Goal: Information Seeking & Learning: Learn about a topic

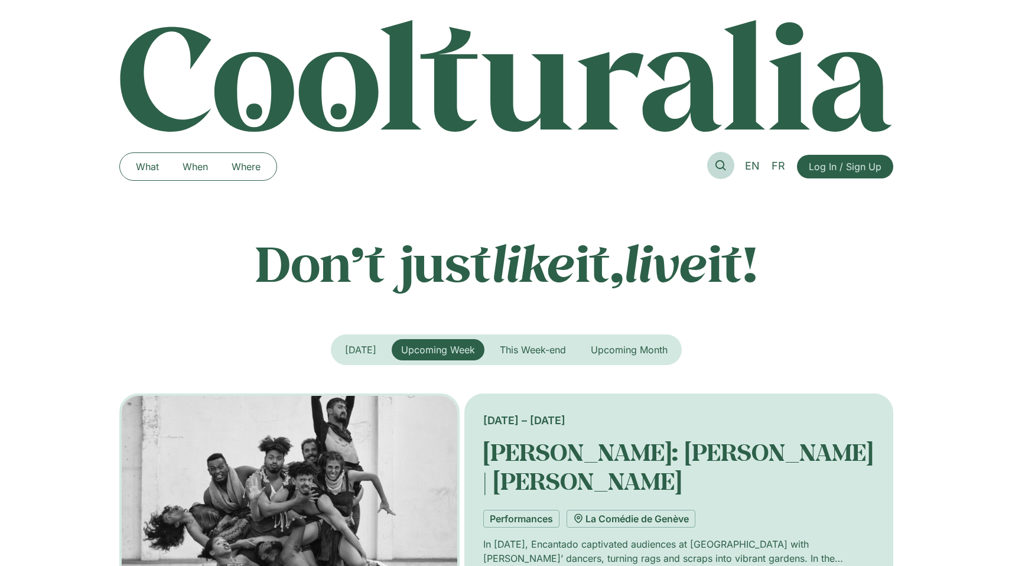
click at [721, 171] on link at bounding box center [720, 165] width 27 height 27
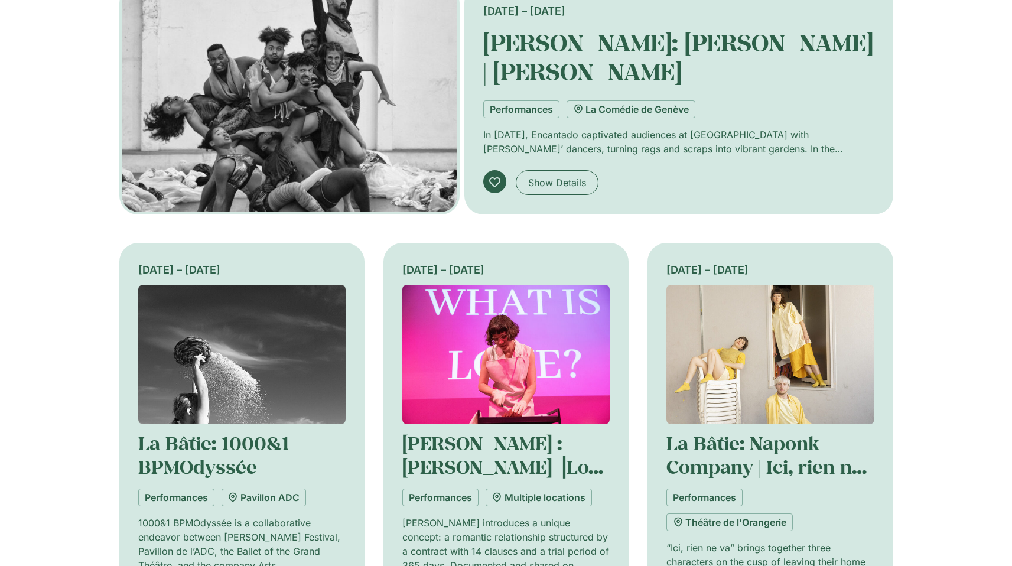
scroll to position [649, 0]
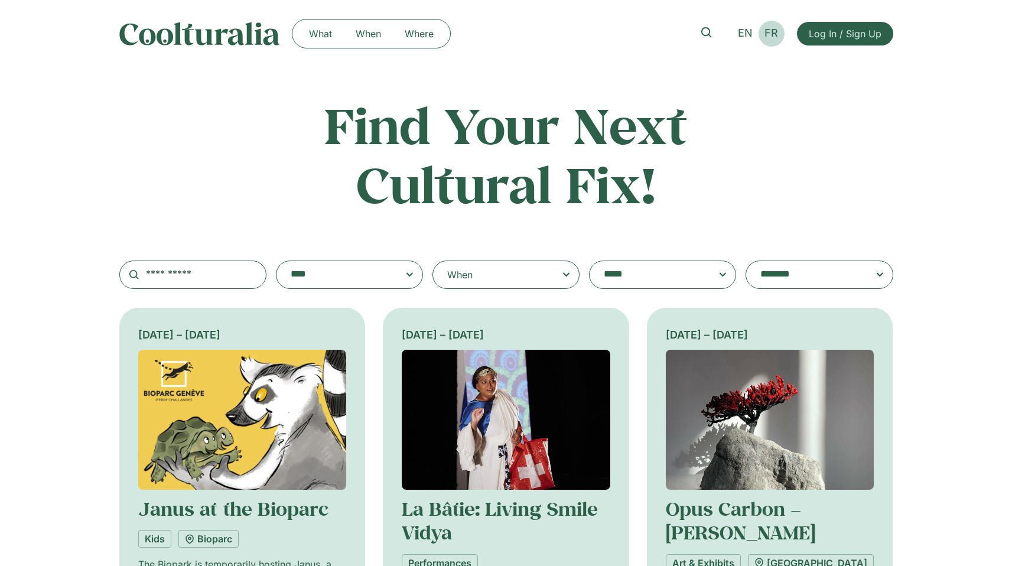
click at [781, 35] on link "FR" at bounding box center [771, 33] width 25 height 17
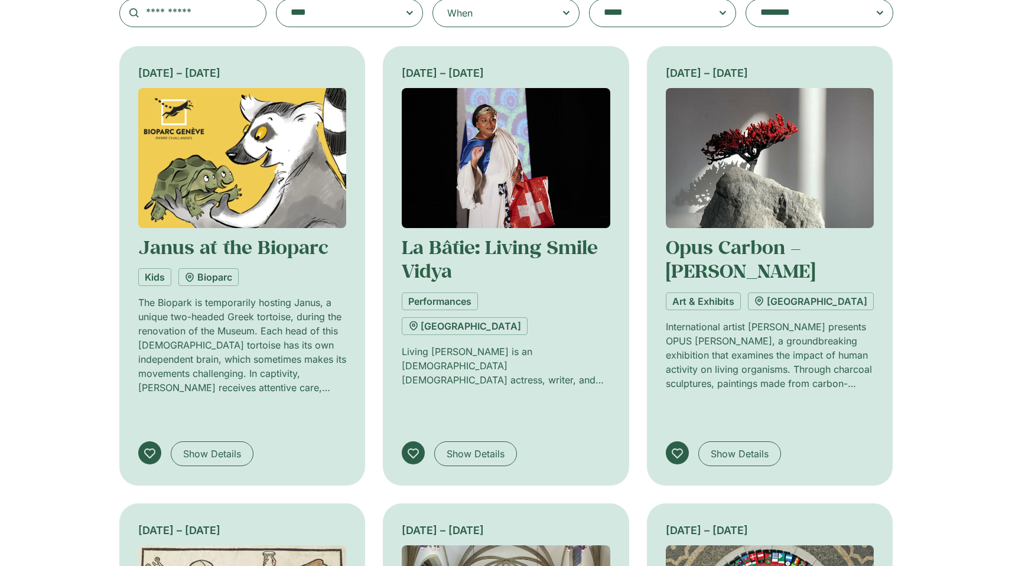
scroll to position [13, 0]
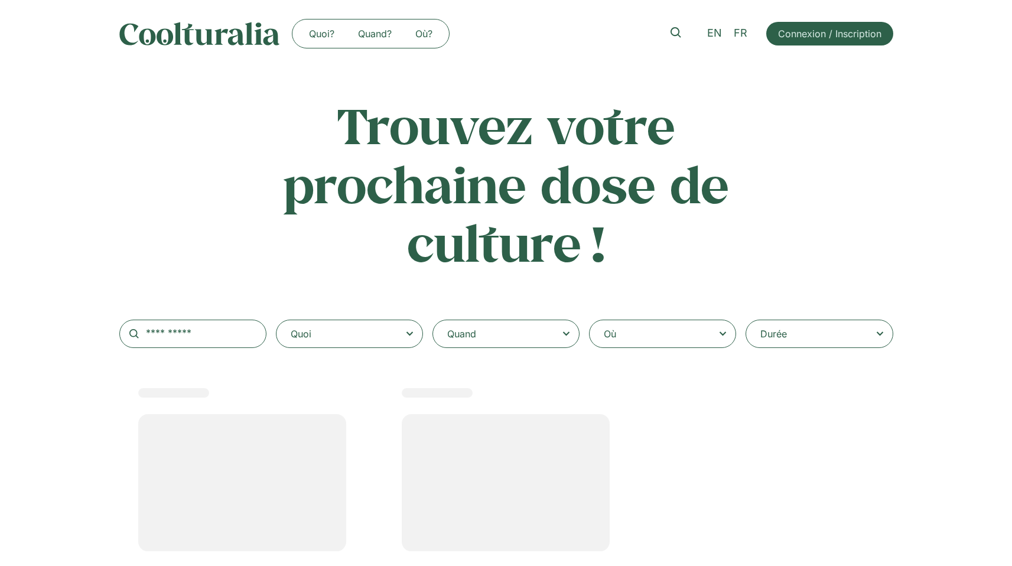
select select
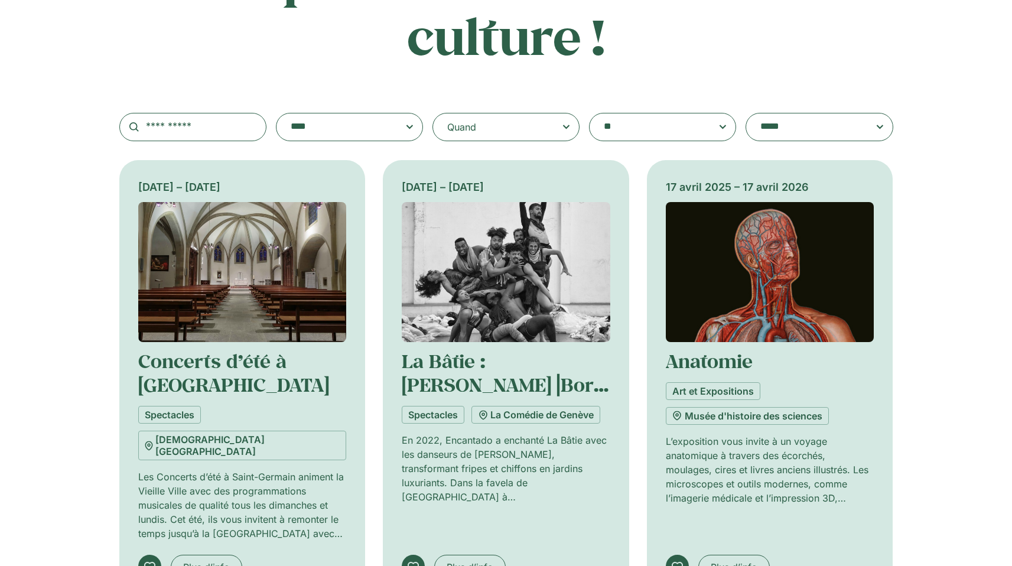
scroll to position [204, 0]
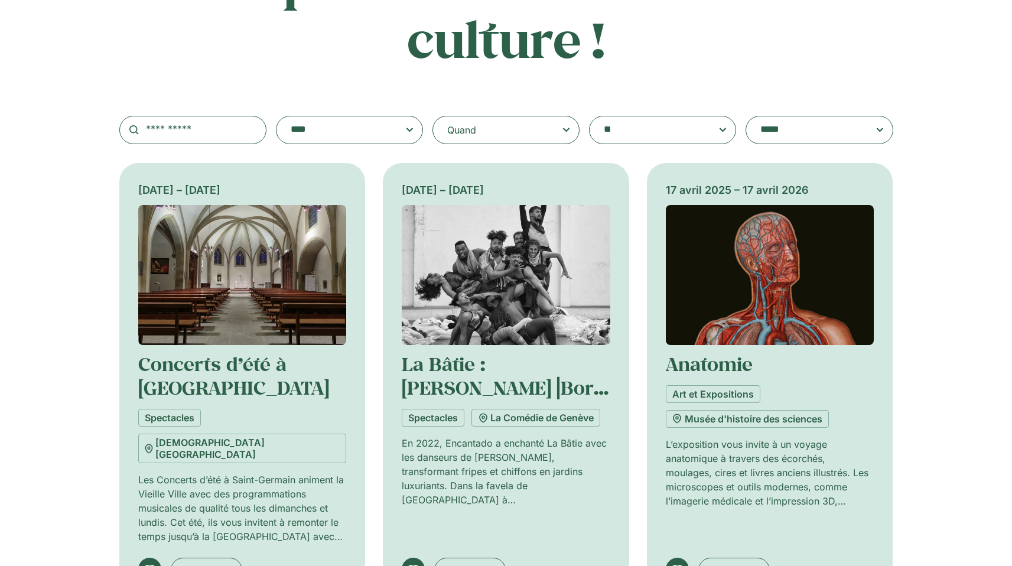
click at [490, 128] on div "Quand" at bounding box center [506, 130] width 147 height 28
click at [0, 0] on input "Quand" at bounding box center [0, 0] width 0 height 0
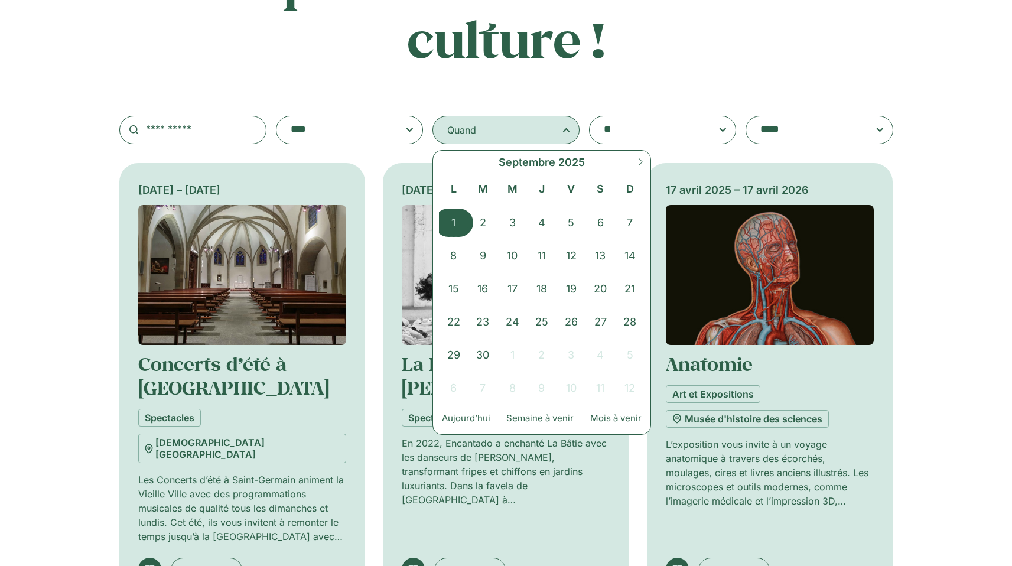
click at [448, 222] on span "1" at bounding box center [454, 223] width 30 height 28
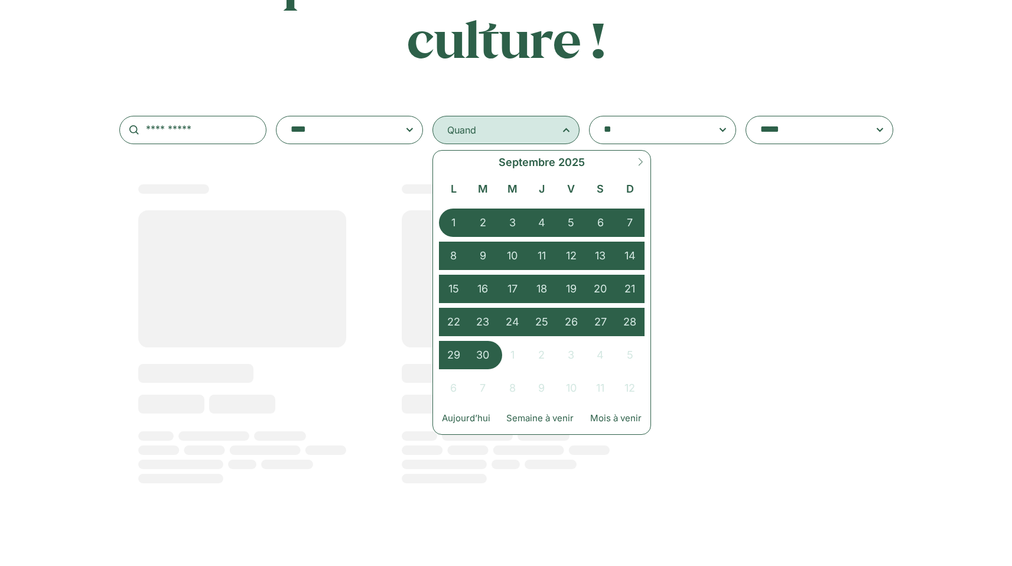
click at [492, 355] on span "30" at bounding box center [484, 355] width 30 height 28
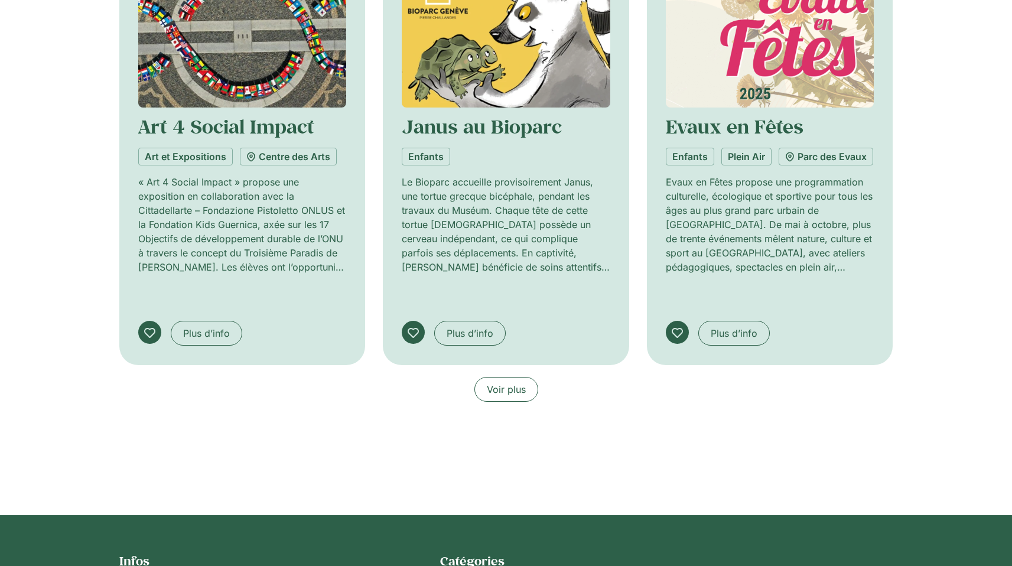
scroll to position [941, 0]
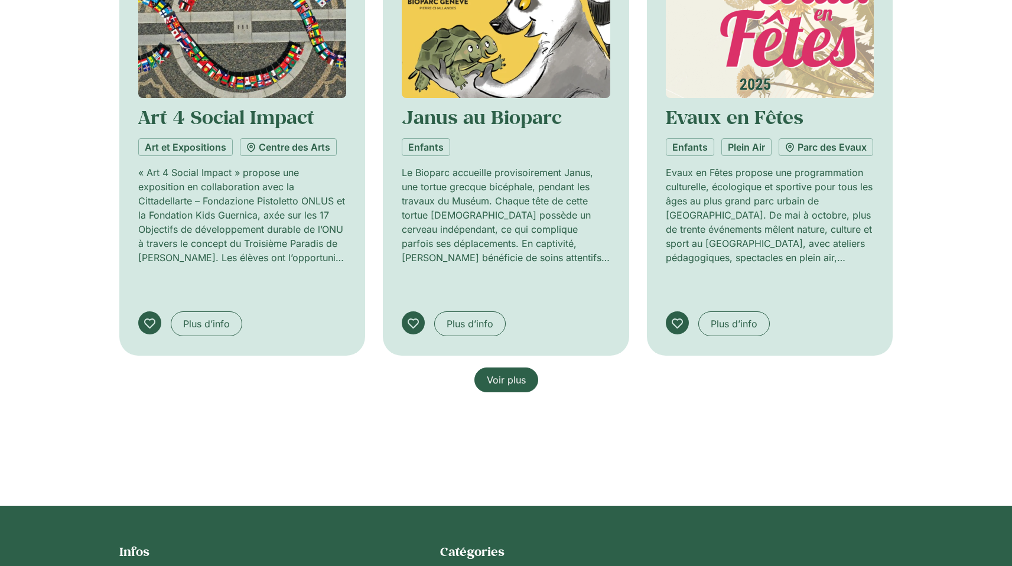
click at [520, 373] on span "Voir plus" at bounding box center [506, 380] width 39 height 14
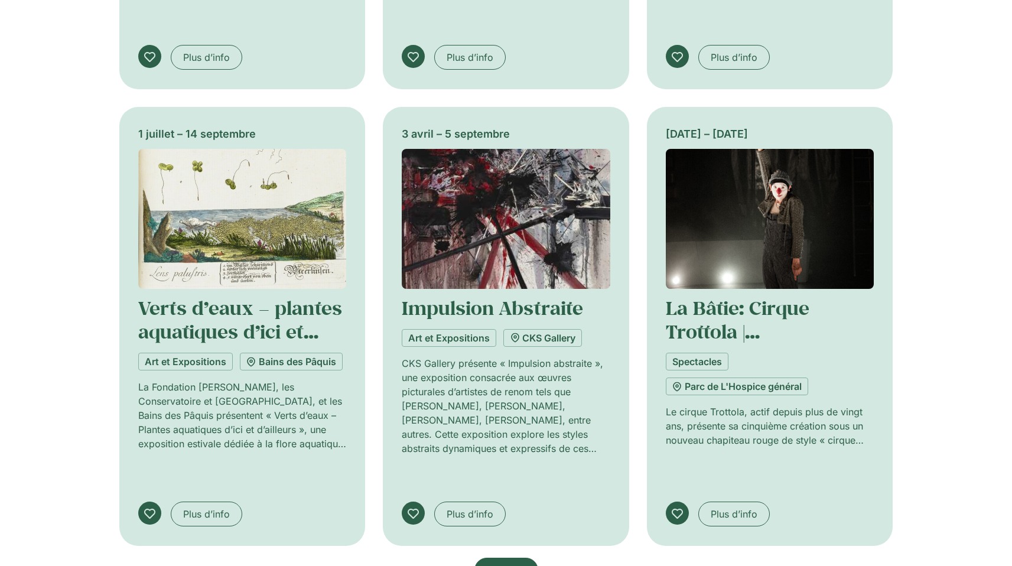
scroll to position [1663, 0]
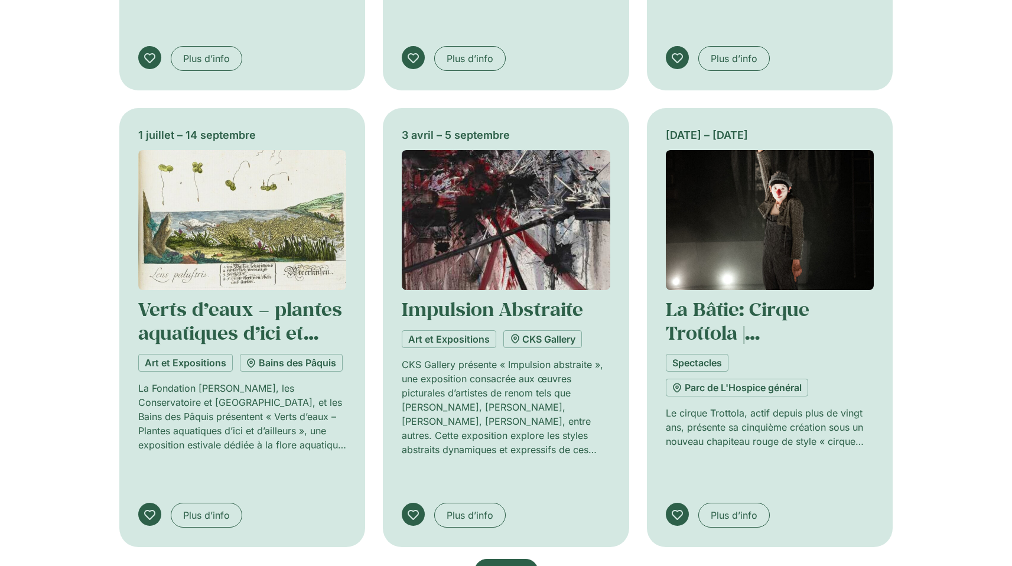
click at [515, 564] on span "Voir plus" at bounding box center [506, 571] width 39 height 14
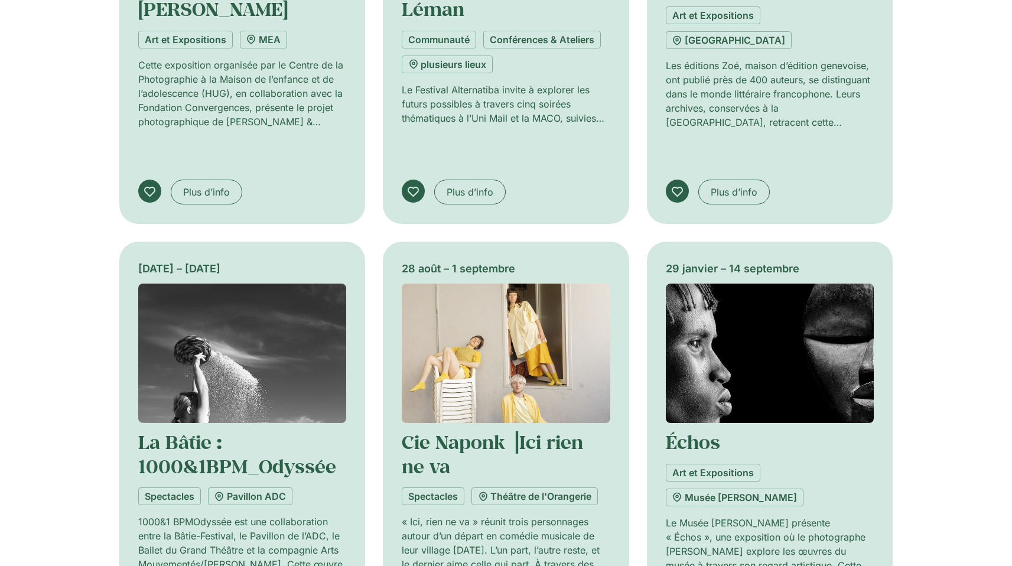
scroll to position [2606, 0]
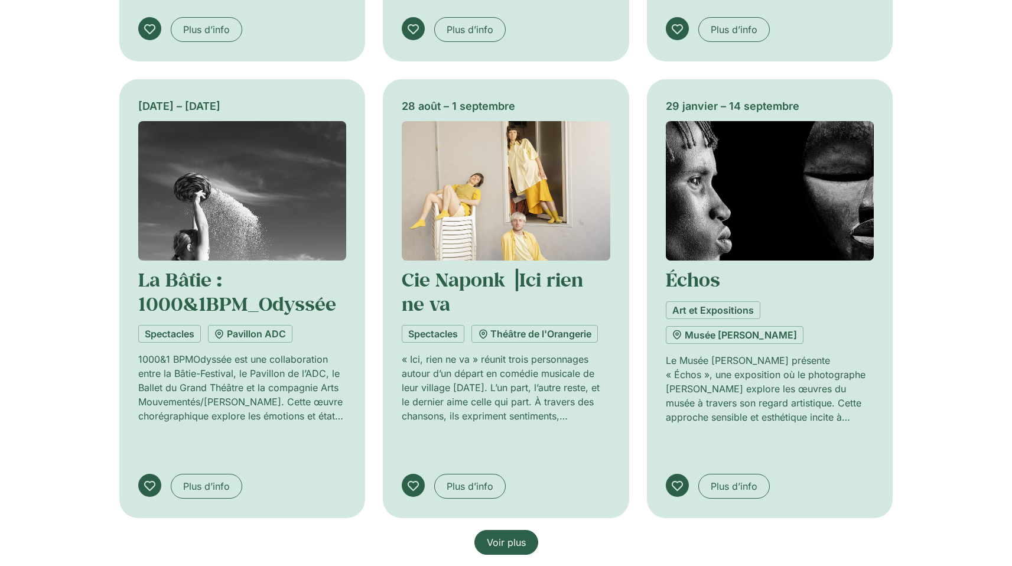
click at [515, 530] on link "Voir plus" at bounding box center [506, 542] width 64 height 25
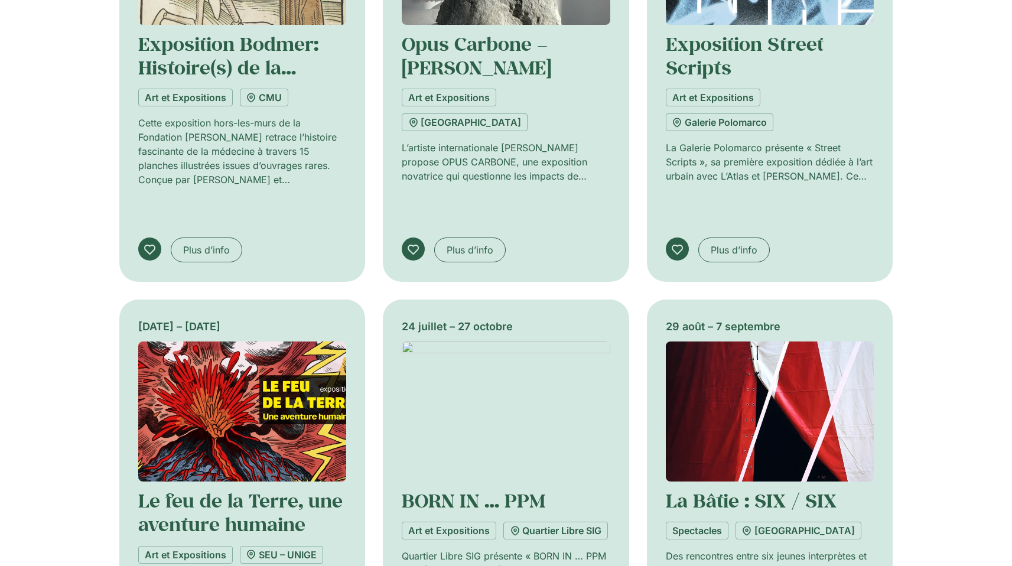
scroll to position [3408, 0]
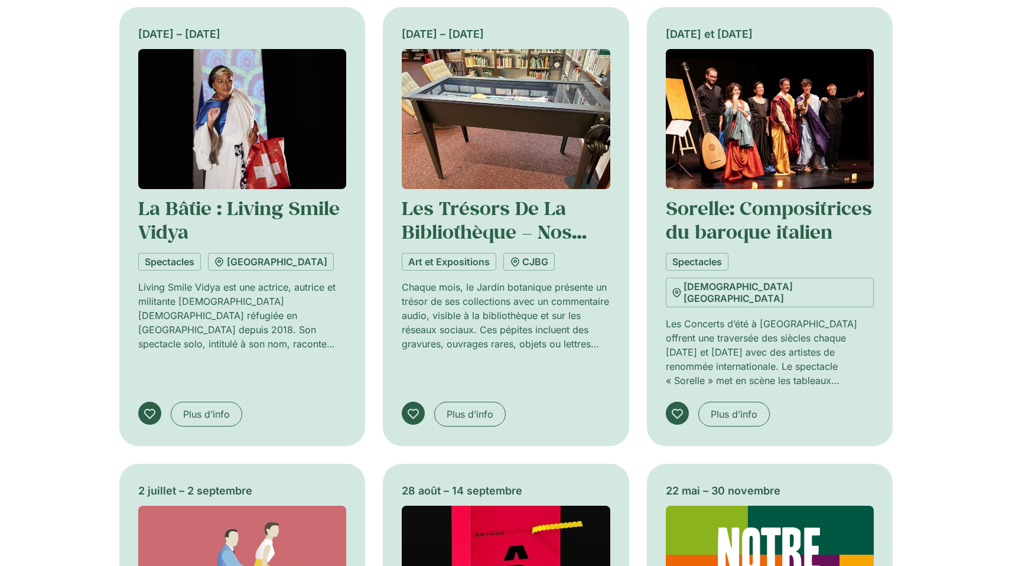
scroll to position [4273, 0]
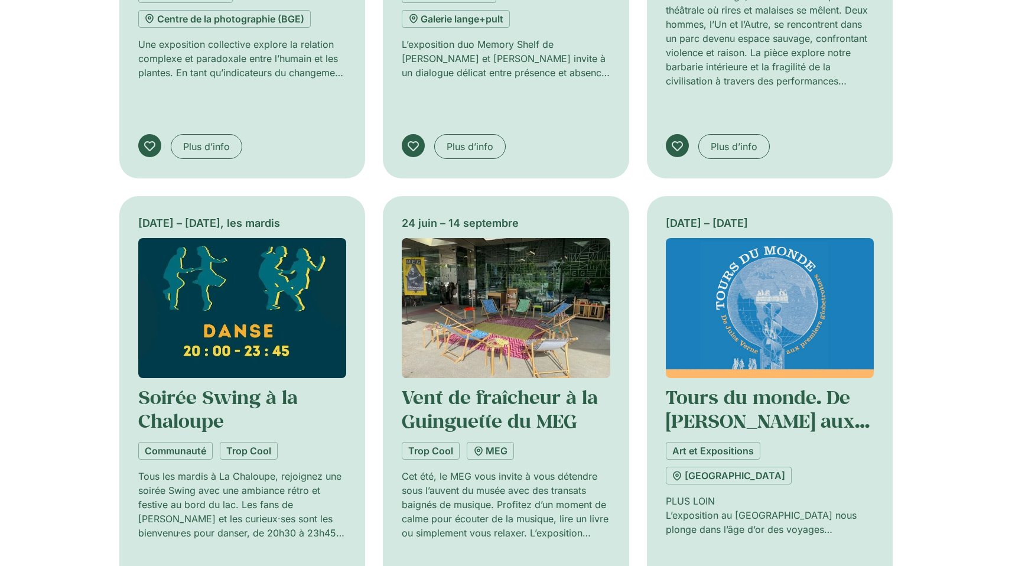
scroll to position [5231, 0]
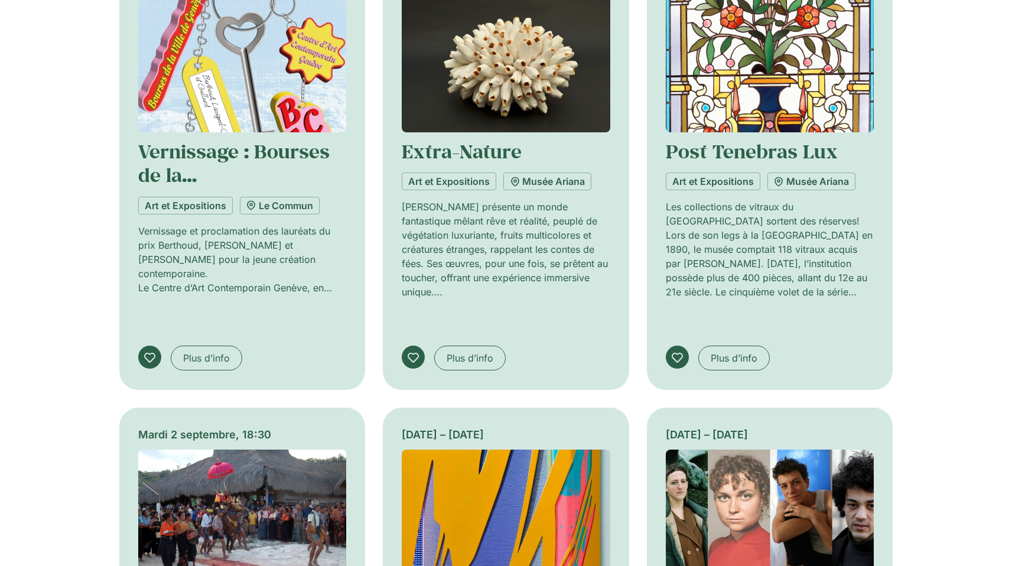
scroll to position [5934, 0]
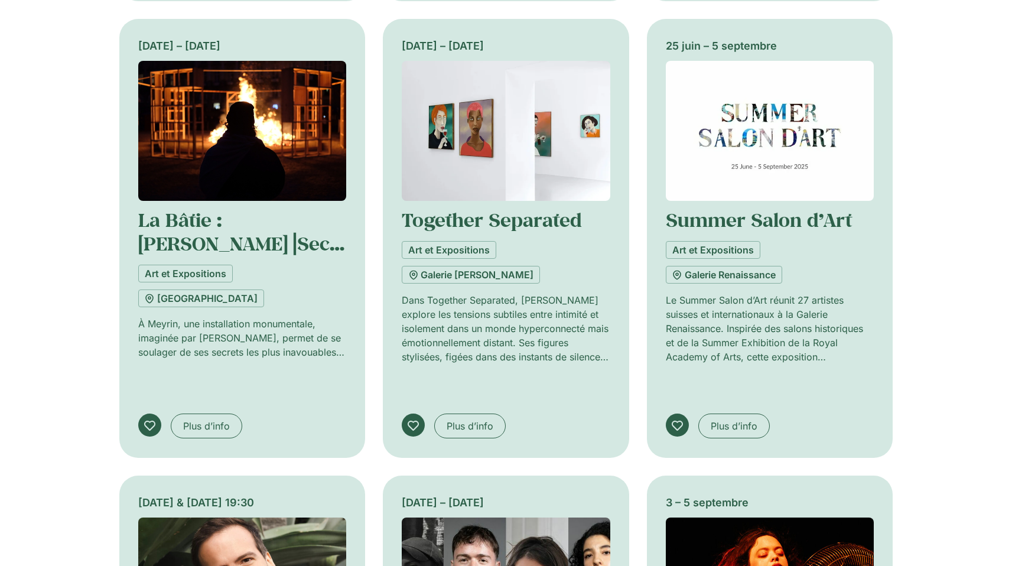
scroll to position [6780, 0]
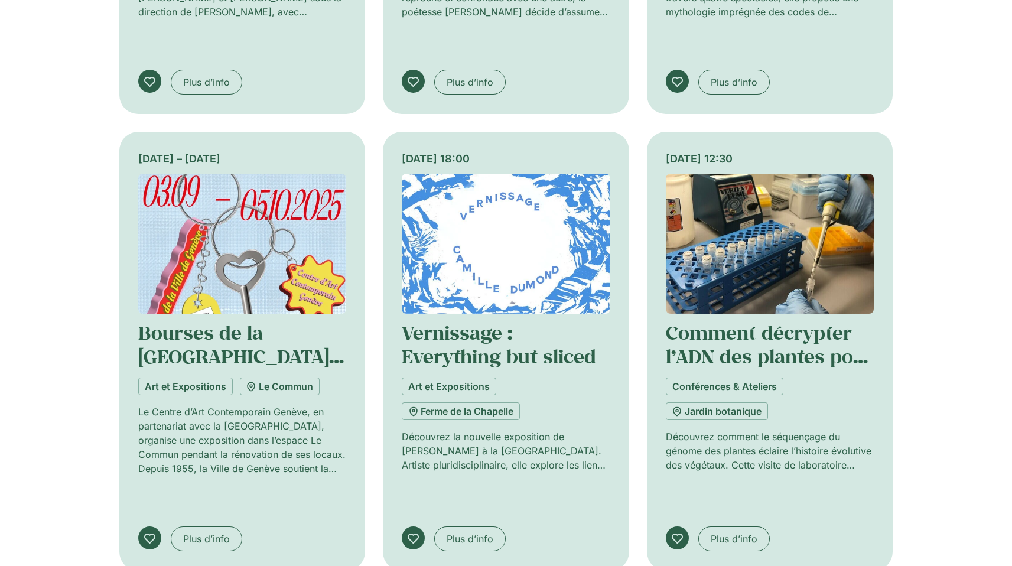
scroll to position [7642, 0]
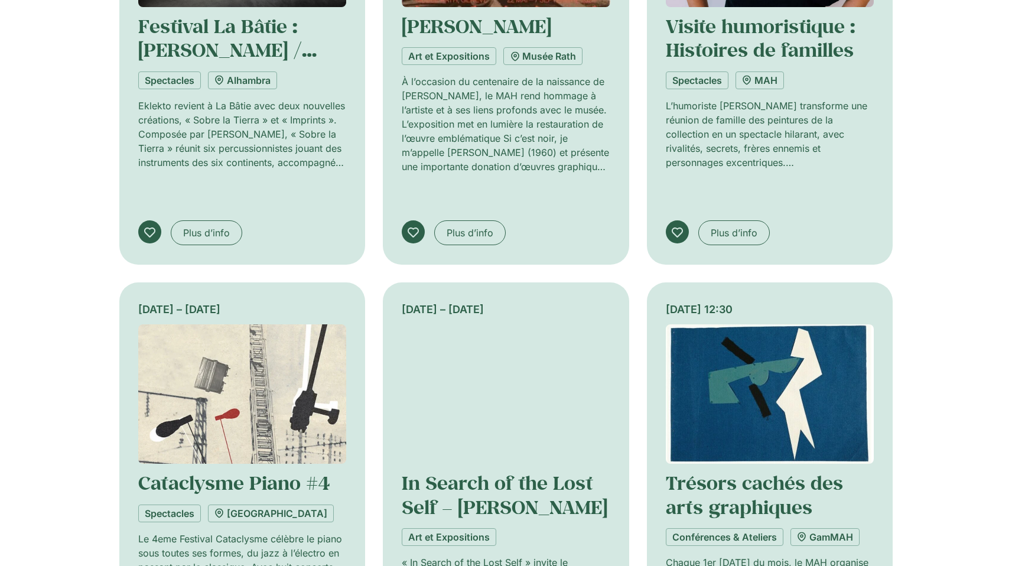
scroll to position [8573, 0]
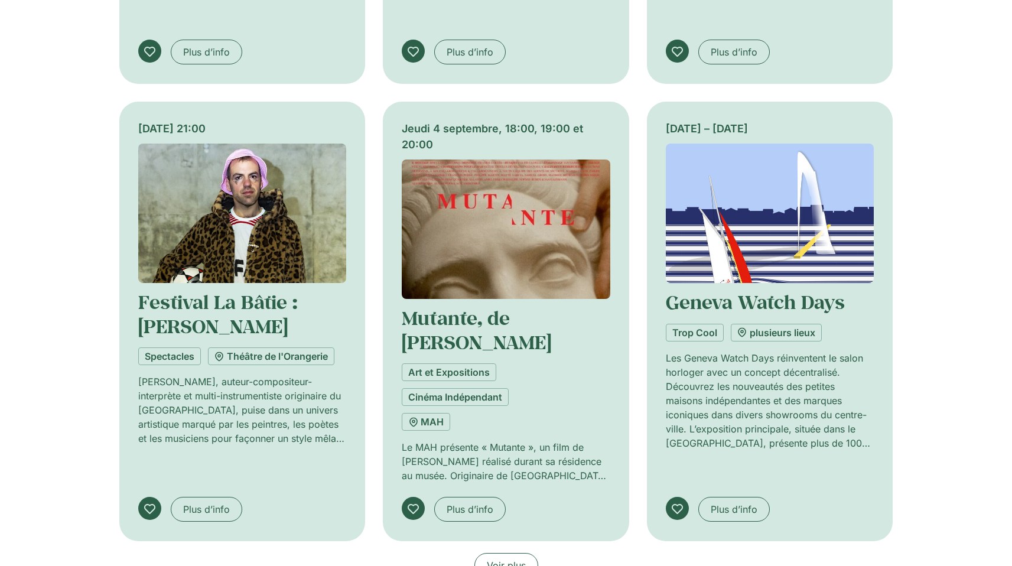
scroll to position [10017, 0]
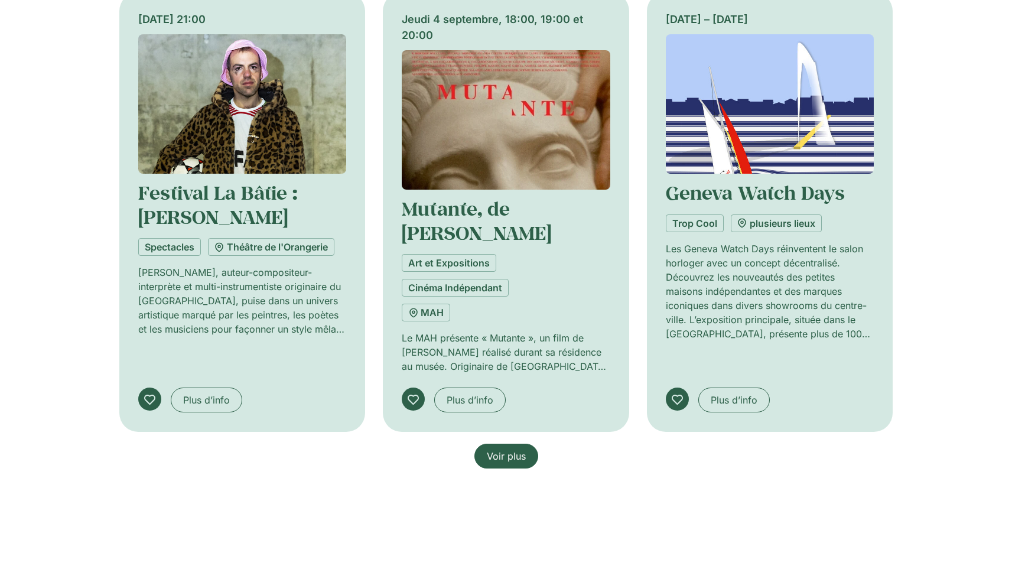
click at [500, 449] on span "Voir plus" at bounding box center [506, 456] width 39 height 14
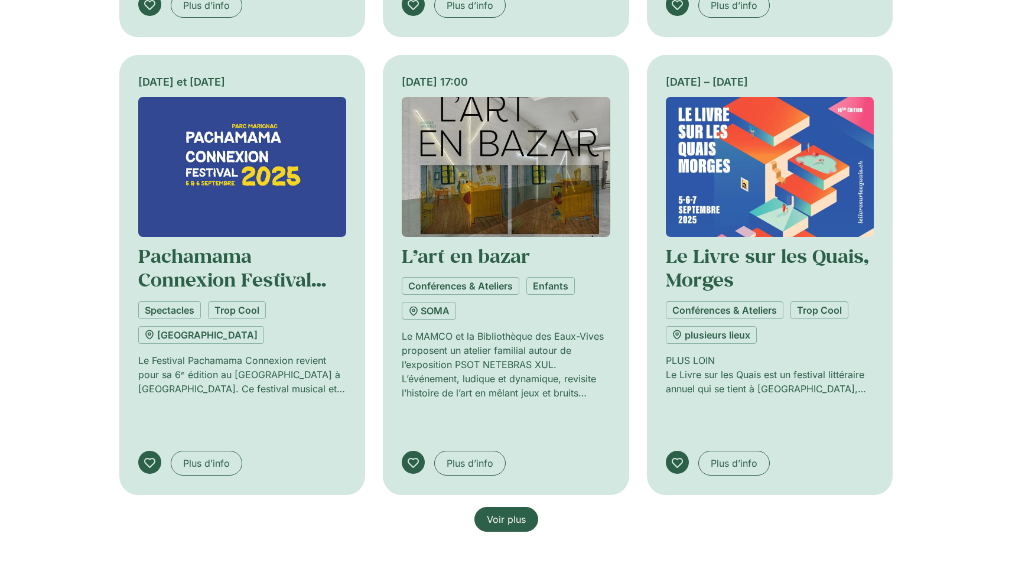
scroll to position [10954, 0]
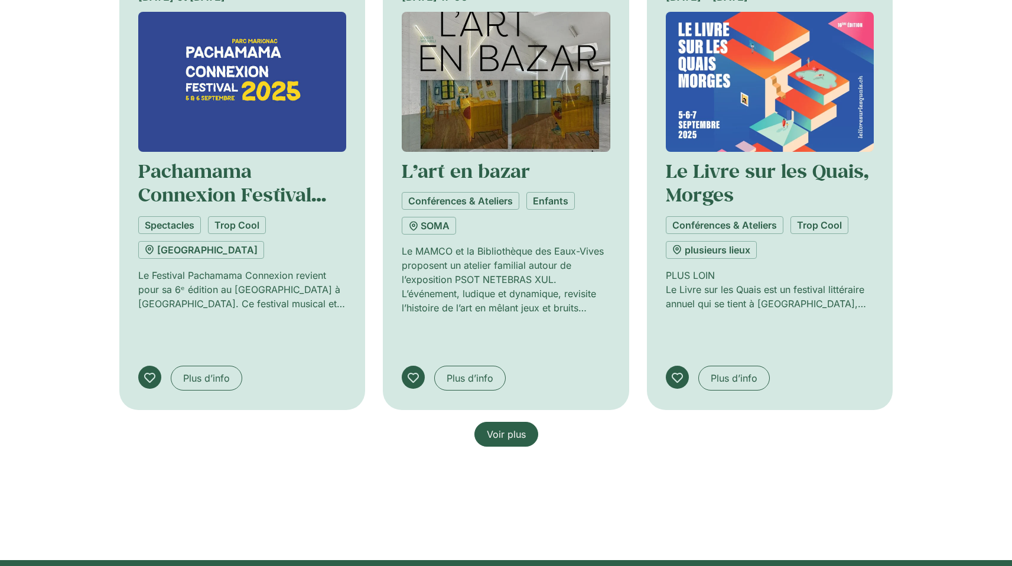
click at [500, 427] on span "Voir plus" at bounding box center [506, 434] width 39 height 14
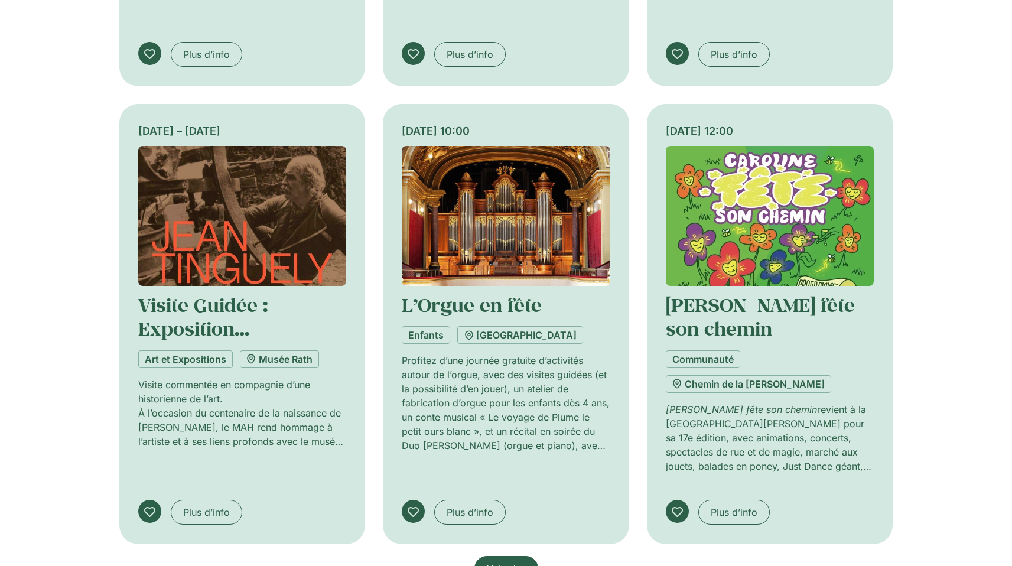
scroll to position [11796, 0]
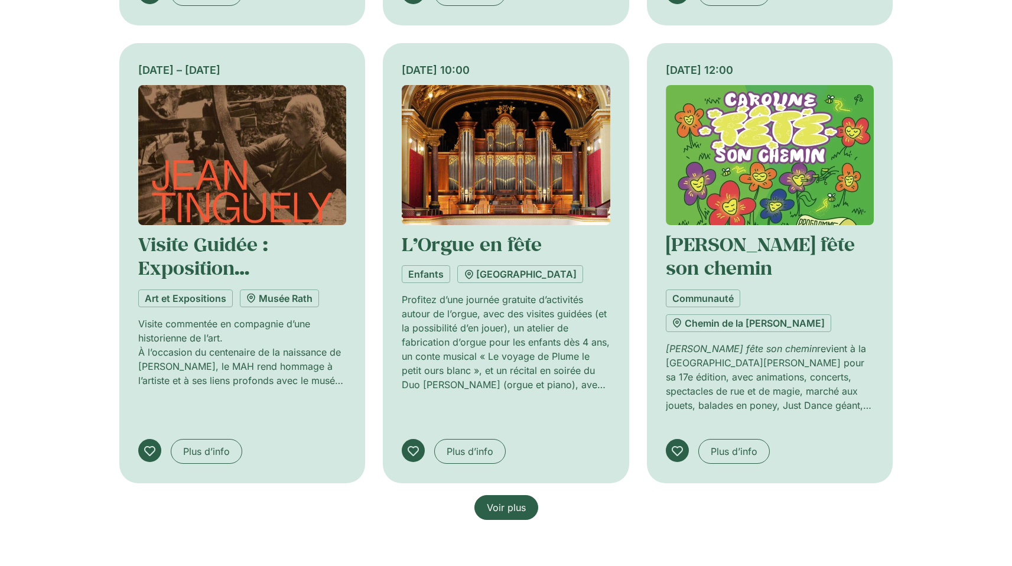
click at [522, 500] on span "Voir plus" at bounding box center [506, 507] width 39 height 14
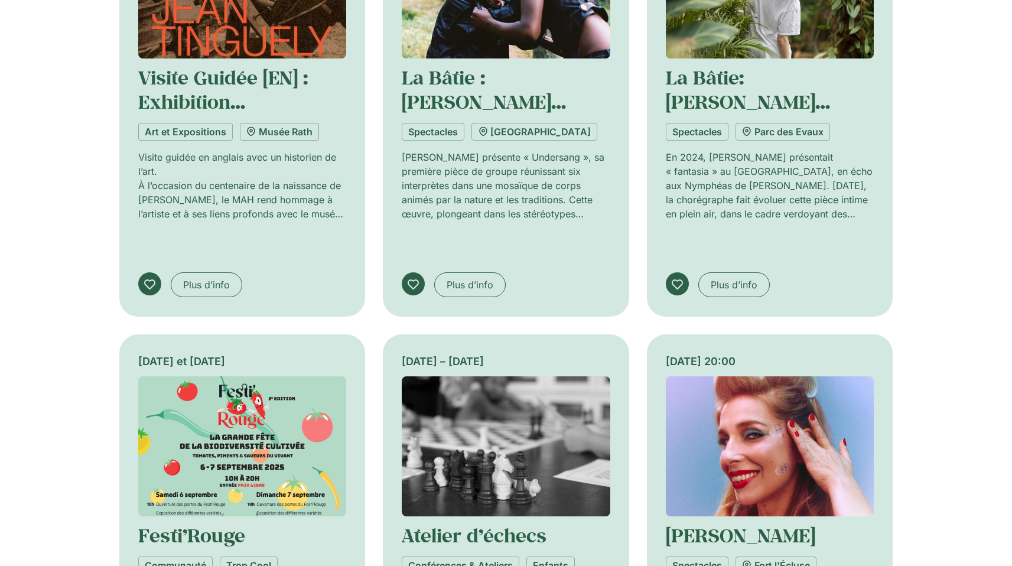
scroll to position [12676, 0]
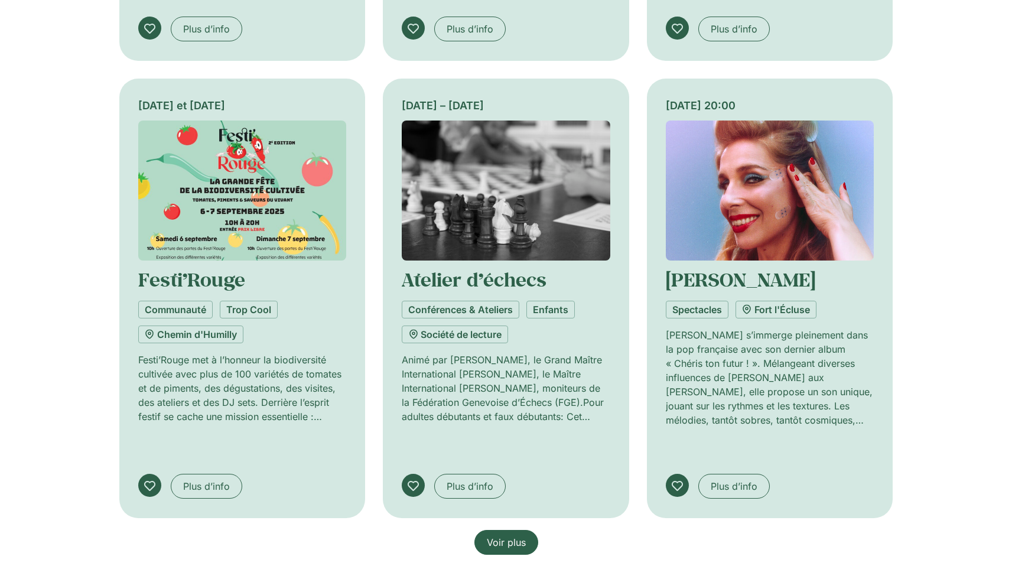
click at [522, 535] on span "Voir plus" at bounding box center [506, 542] width 39 height 14
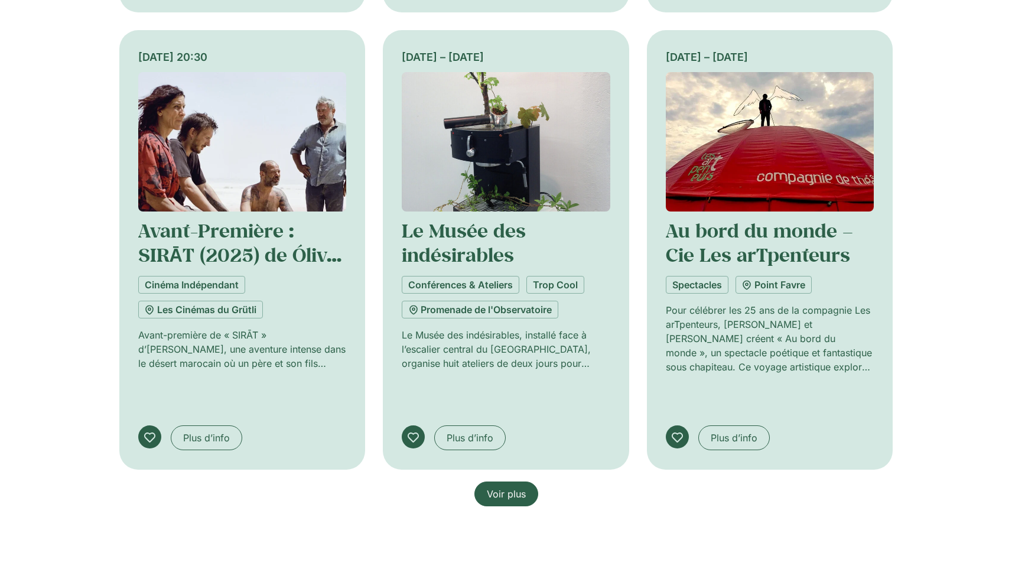
scroll to position [13810, 0]
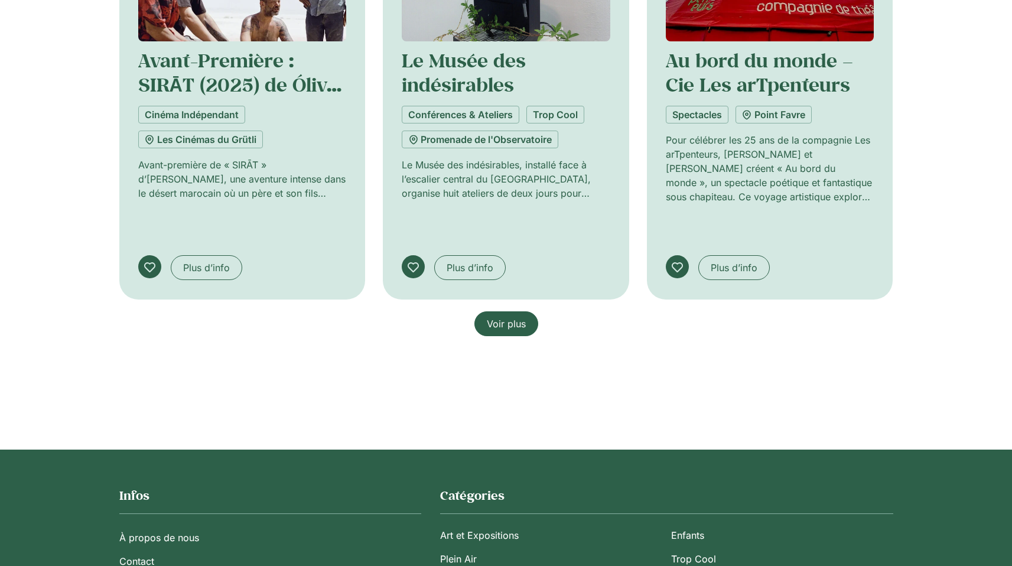
drag, startPoint x: 489, startPoint y: 301, endPoint x: 429, endPoint y: 314, distance: 61.5
click at [489, 317] on span "Voir plus" at bounding box center [506, 324] width 39 height 14
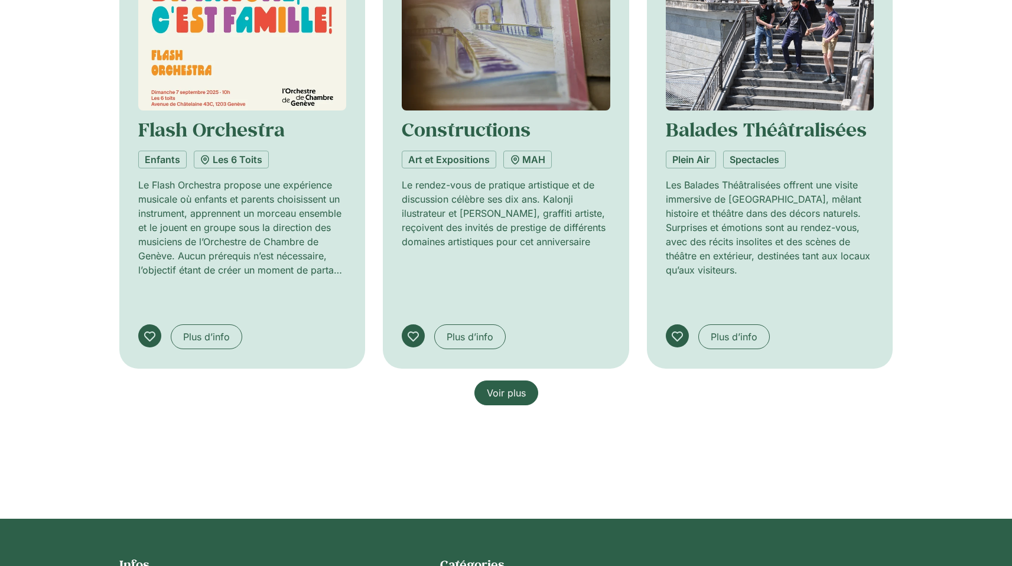
scroll to position [14656, 0]
click at [499, 386] on span "Voir plus" at bounding box center [506, 393] width 39 height 14
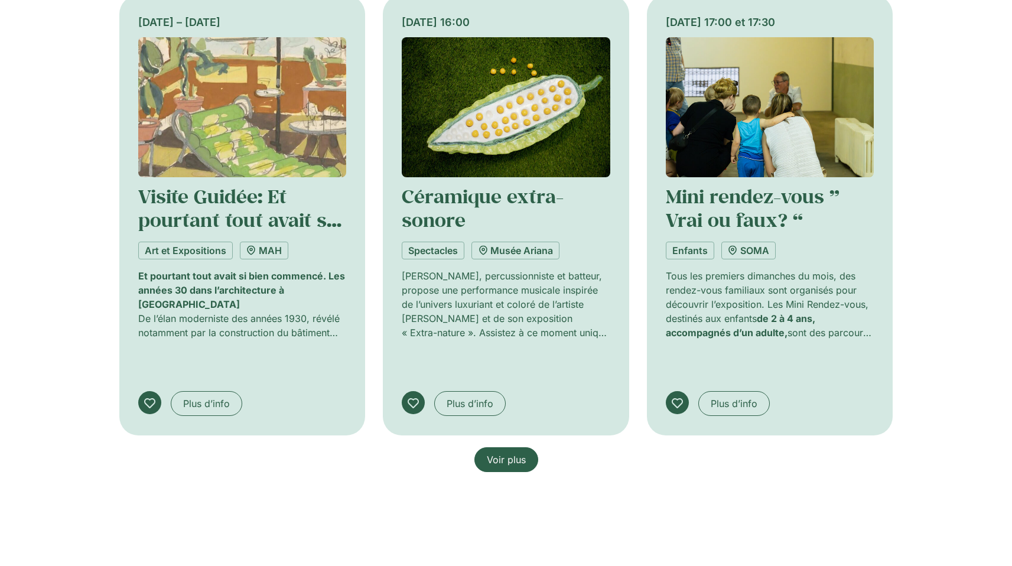
scroll to position [15505, 0]
click at [515, 453] on span "Voir plus" at bounding box center [506, 460] width 39 height 14
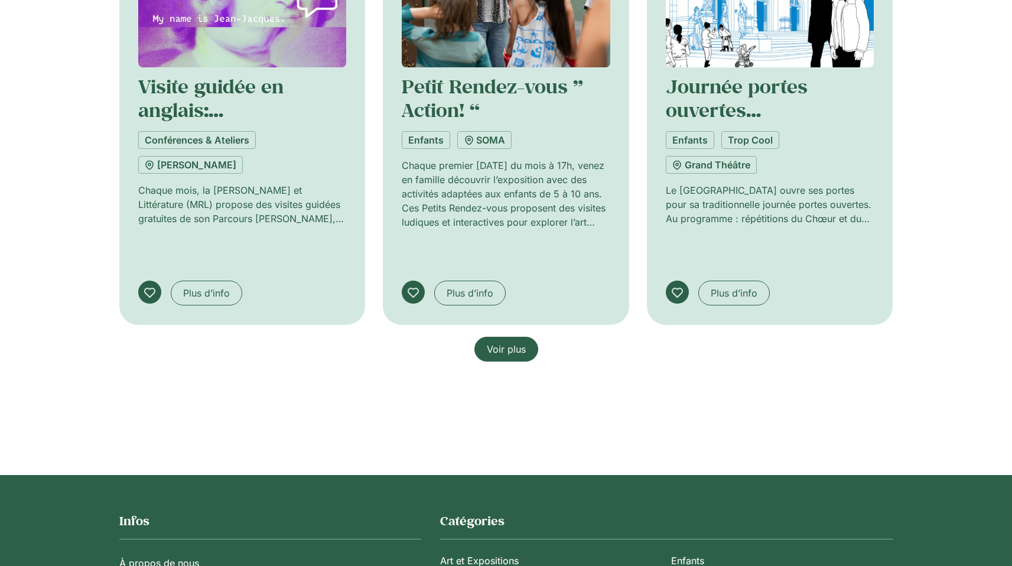
scroll to position [16531, 0]
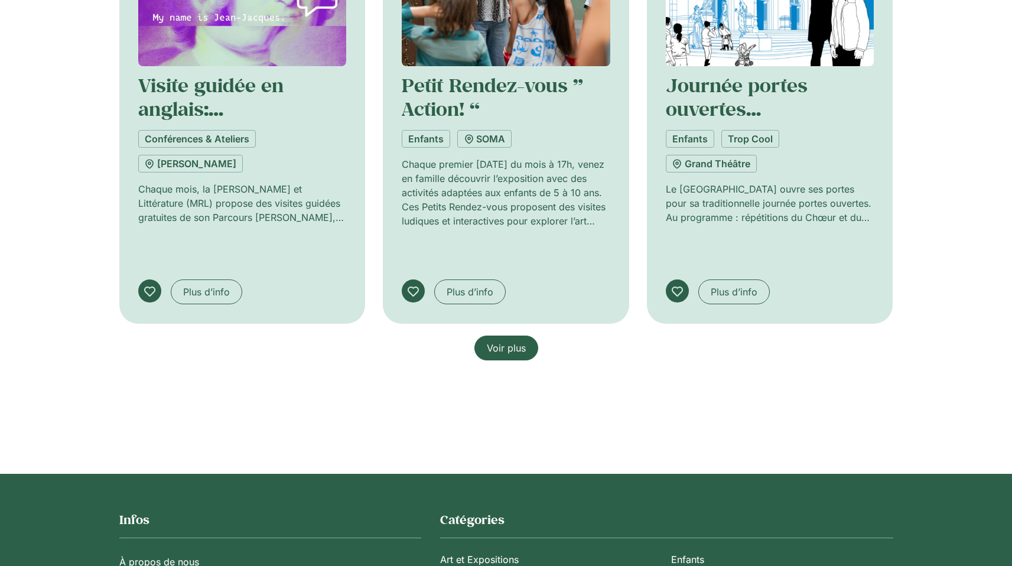
click at [482, 336] on link "Voir plus" at bounding box center [506, 348] width 64 height 25
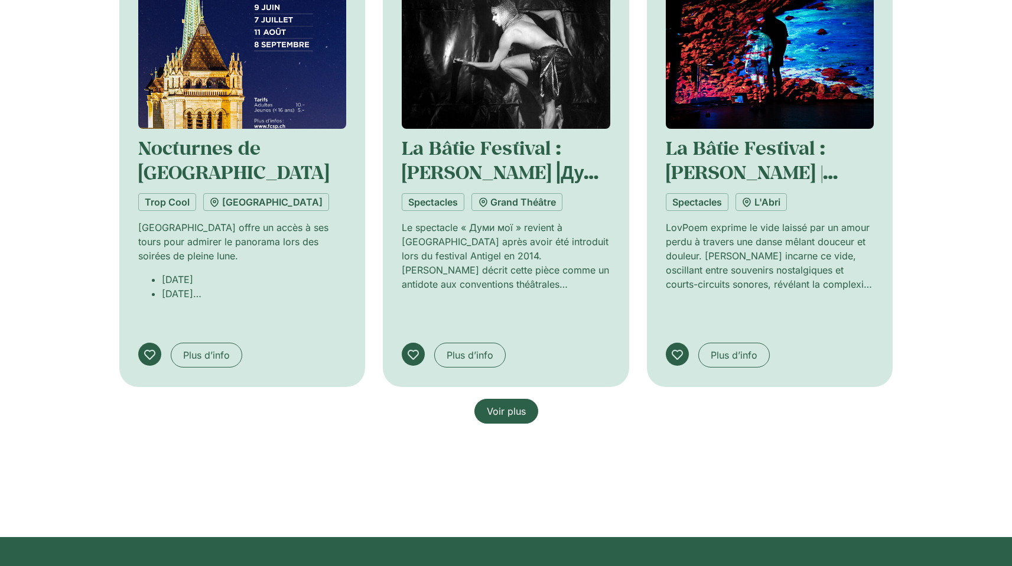
scroll to position [17387, 0]
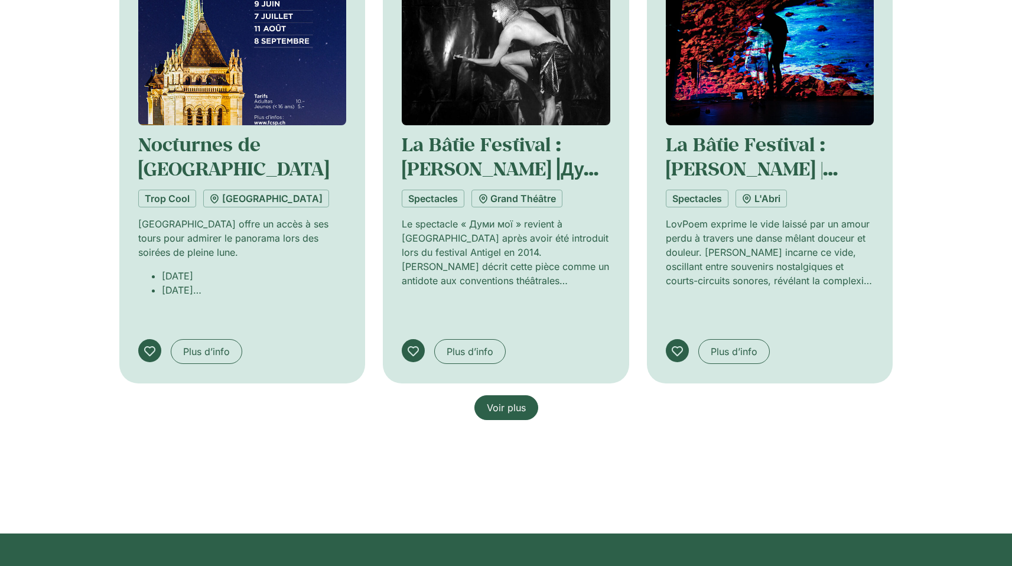
click at [513, 401] on span "Voir plus" at bounding box center [506, 408] width 39 height 14
